Goal: Transaction & Acquisition: Purchase product/service

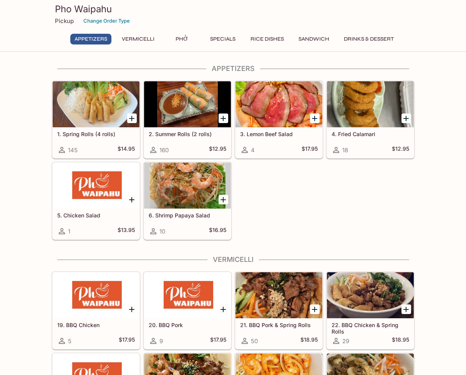
click at [227, 40] on button "Specials" at bounding box center [222, 39] width 35 height 11
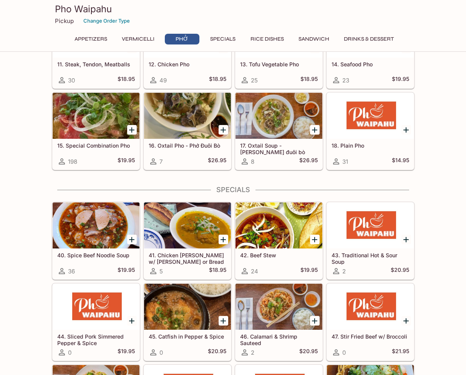
scroll to position [584, 0]
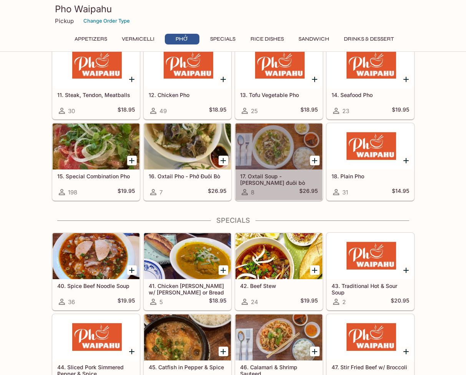
click at [268, 144] on div at bounding box center [278, 147] width 87 height 46
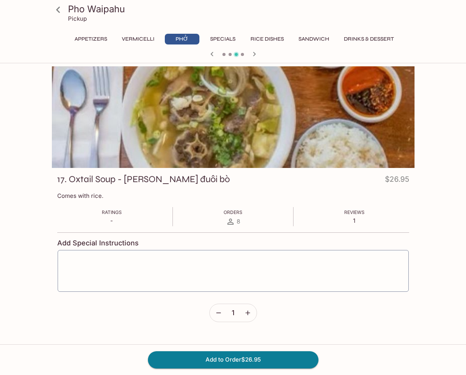
click at [58, 8] on icon at bounding box center [58, 10] width 4 height 6
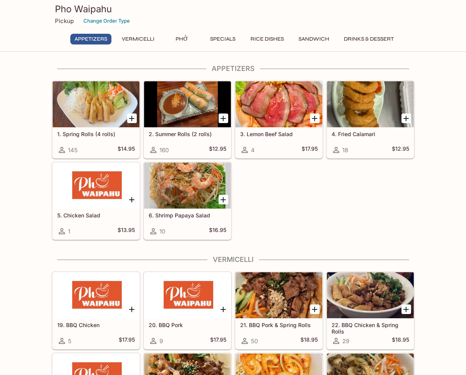
click at [183, 39] on button "Phở" at bounding box center [182, 39] width 35 height 11
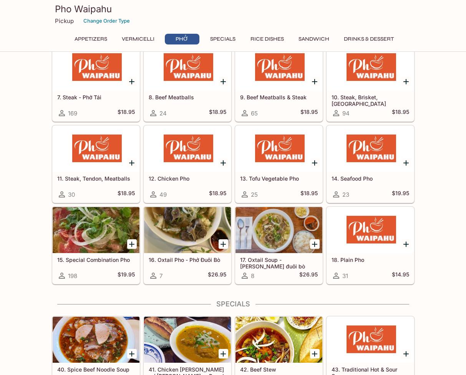
scroll to position [498, 0]
